Goal: Task Accomplishment & Management: Manage account settings

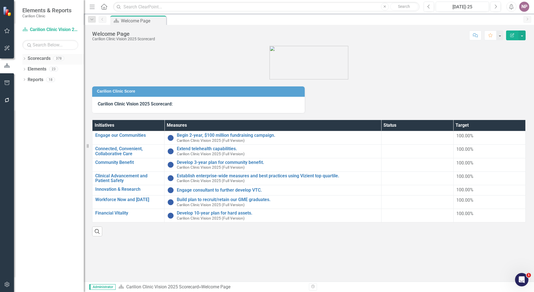
click at [23, 57] on div "Dropdown" at bounding box center [24, 59] width 4 height 5
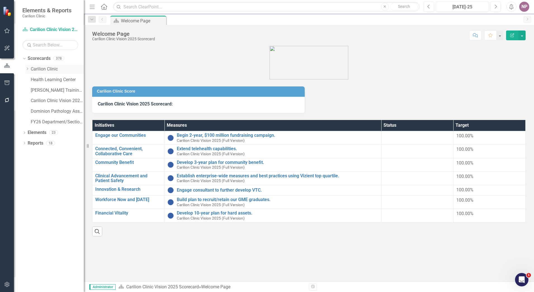
click at [36, 72] on link "Carilion Clinic" at bounding box center [57, 69] width 53 height 6
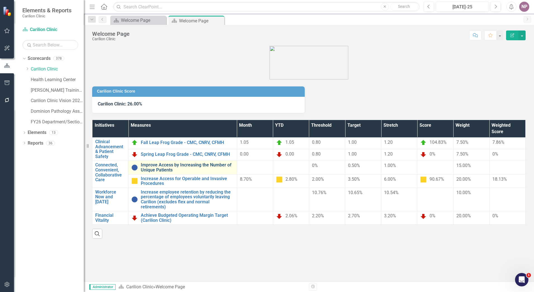
click at [212, 169] on link "Improve Access by Increasing the Number of Unique Patients" at bounding box center [187, 167] width 93 height 10
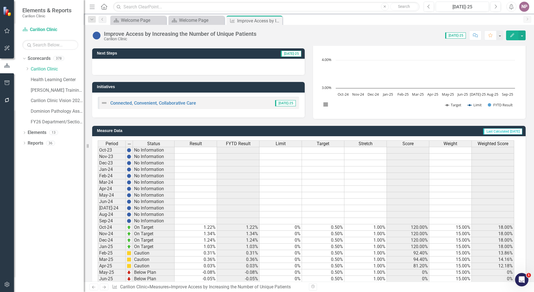
scroll to position [99, 0]
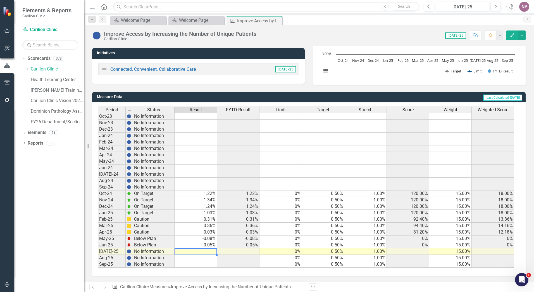
click at [211, 251] on td at bounding box center [196, 251] width 42 height 6
type textarea "-"
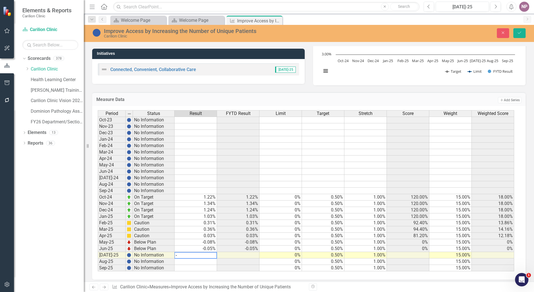
click at [201, 255] on textarea "-" at bounding box center [195, 255] width 43 height 7
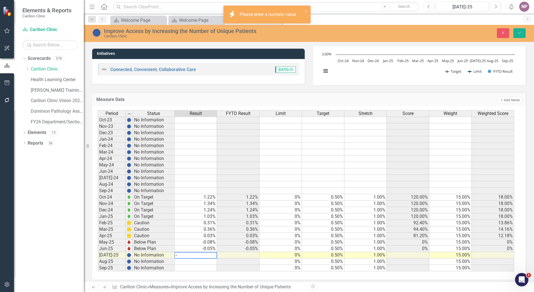
click at [197, 255] on textarea "-" at bounding box center [195, 255] width 43 height 7
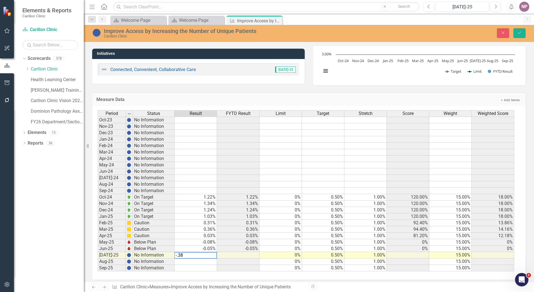
type textarea "-.38"
click at [227, 204] on td "1.34%" at bounding box center [238, 203] width 42 height 6
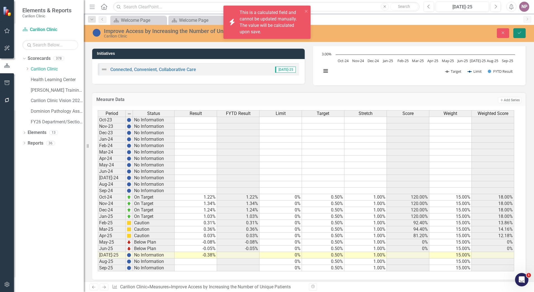
click at [515, 36] on button "Save" at bounding box center [519, 33] width 12 height 10
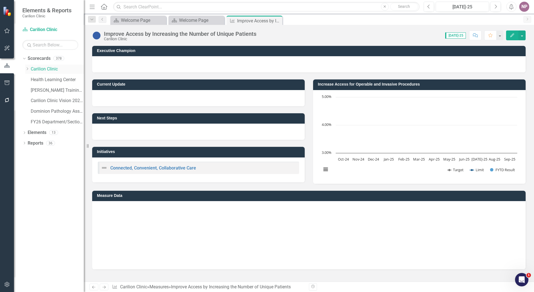
click at [50, 70] on link "Carilion Clinic" at bounding box center [57, 69] width 53 height 6
